Goal: Task Accomplishment & Management: Manage account settings

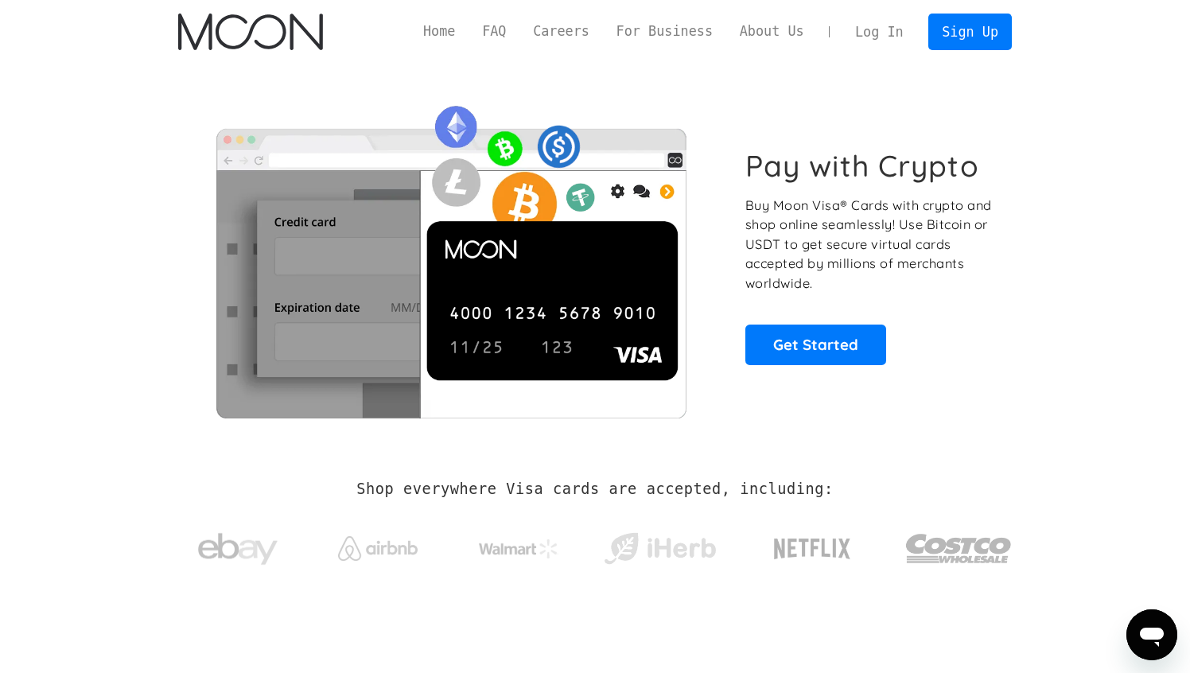
click at [890, 33] on link "Log In" at bounding box center [879, 31] width 75 height 35
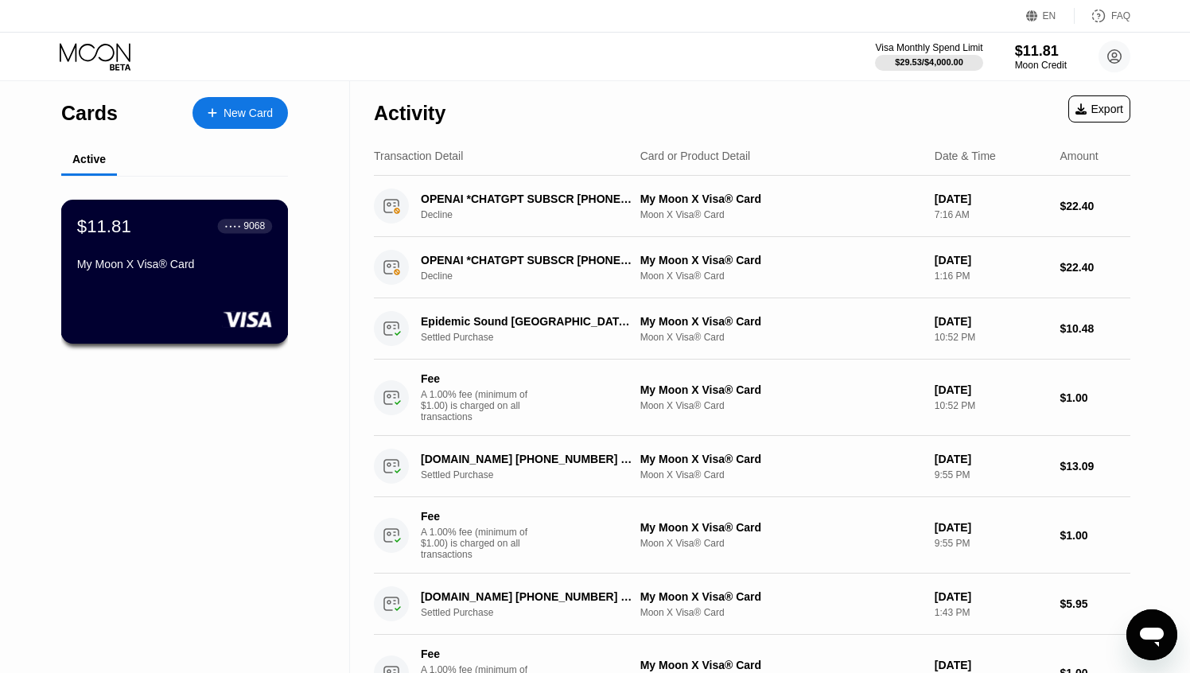
click at [229, 220] on div "● ● ● ● 9068" at bounding box center [245, 226] width 55 height 14
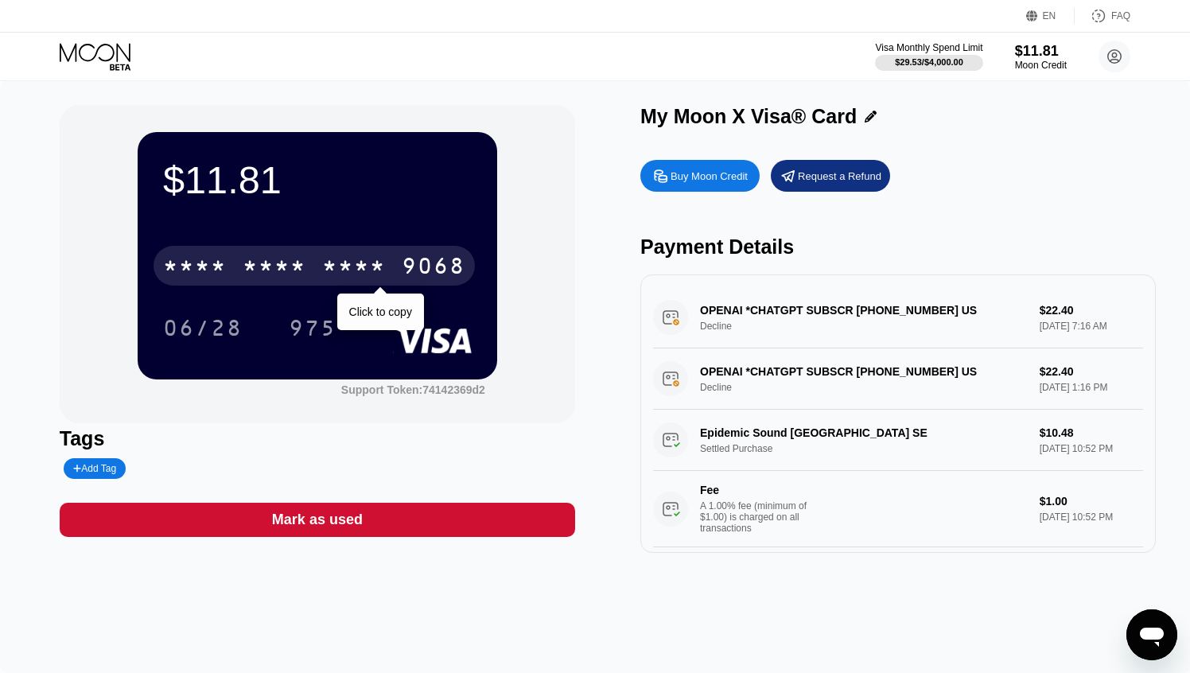
click at [340, 274] on div "* * * *" at bounding box center [354, 267] width 64 height 25
